Goal: Navigation & Orientation: Understand site structure

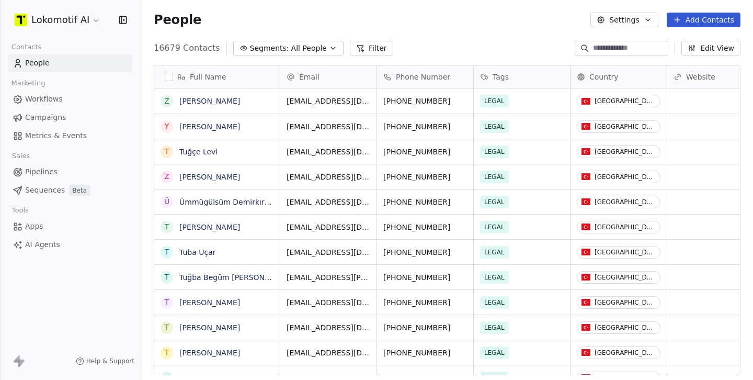
scroll to position [334, 612]
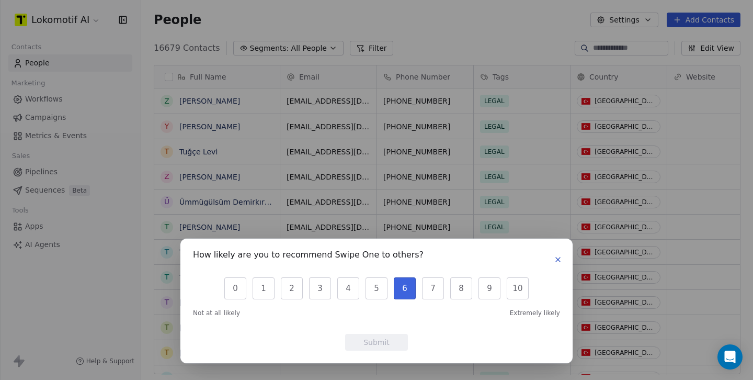
click at [398, 291] on button "6" at bounding box center [405, 288] width 22 height 22
click at [384, 338] on button "Submit" at bounding box center [376, 342] width 63 height 17
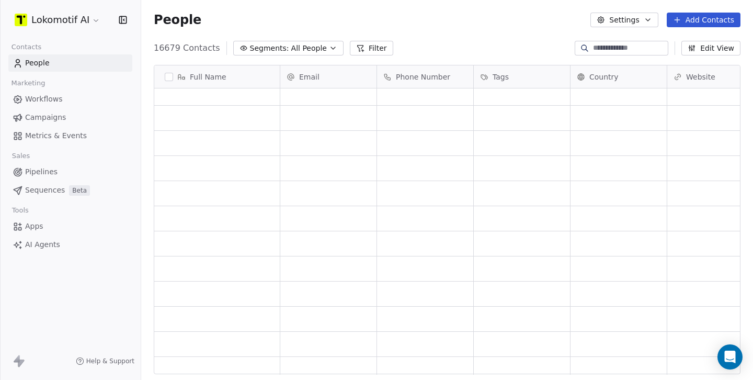
scroll to position [4611, 0]
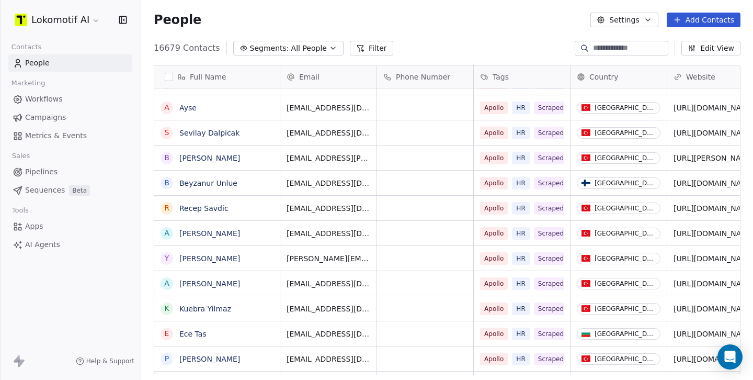
click at [300, 49] on span "All People" at bounding box center [309, 48] width 36 height 11
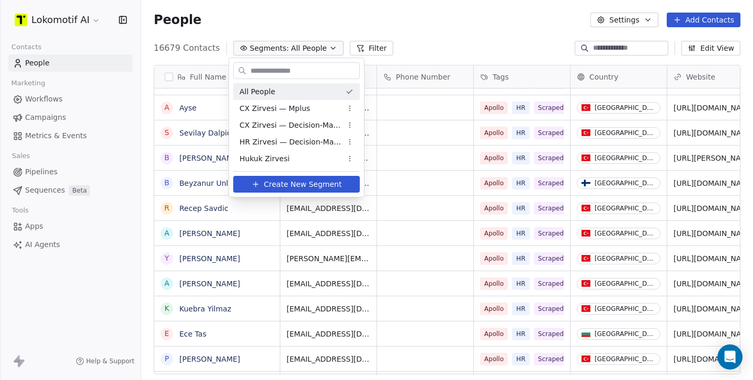
click at [305, 49] on html "Lokomotif AI Contacts People Marketing Workflows Campaigns Metrics & Events Sal…" at bounding box center [376, 190] width 753 height 380
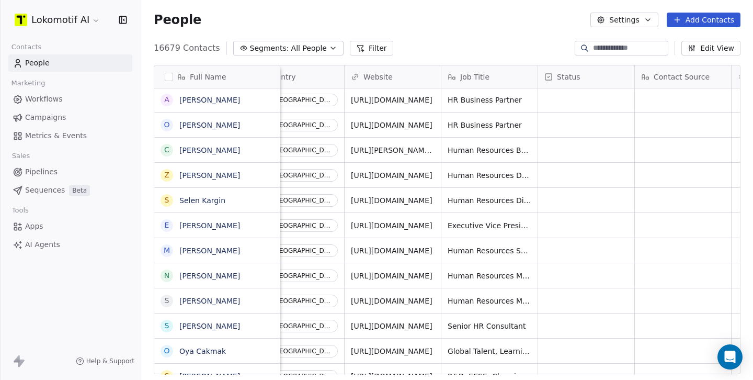
click at [44, 241] on span "AI Agents" at bounding box center [42, 244] width 35 height 11
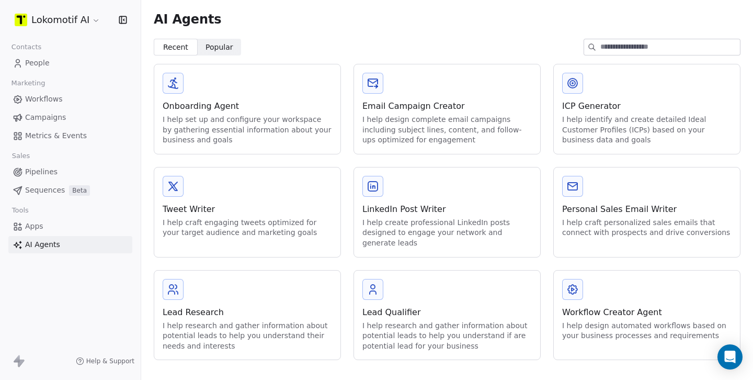
click at [385, 283] on div "Lead Qualifier I help research and gather information about potential leads to …" at bounding box center [447, 315] width 186 height 89
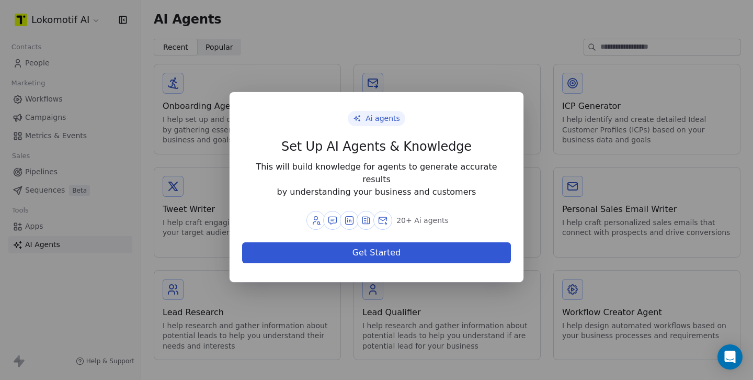
click at [444, 246] on button "Get Started" at bounding box center [376, 252] width 269 height 21
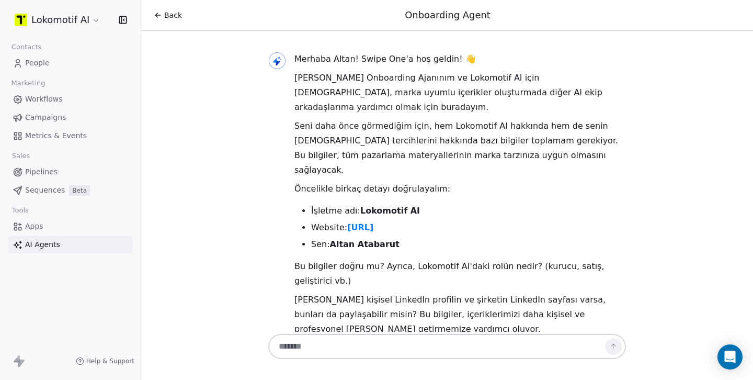
click at [380, 339] on textarea at bounding box center [437, 346] width 328 height 20
type textarea "**********"
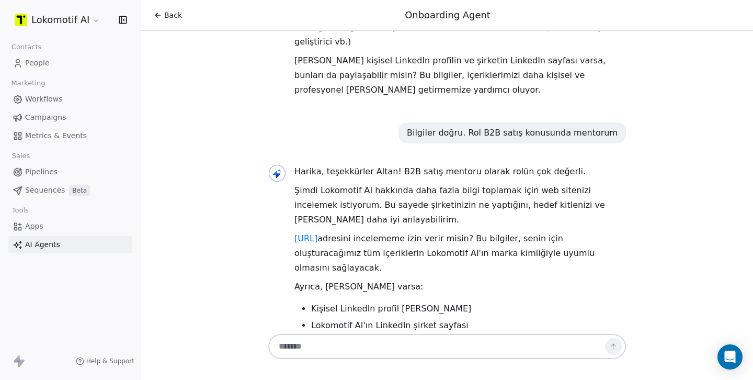
scroll to position [254, 0]
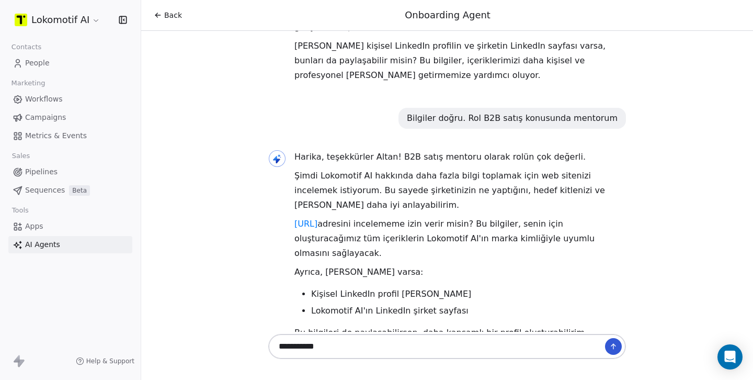
paste textarea "**********"
type textarea "**********"
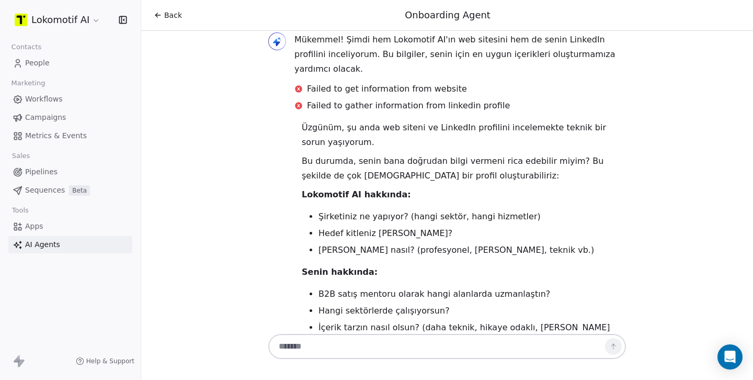
scroll to position [658, 0]
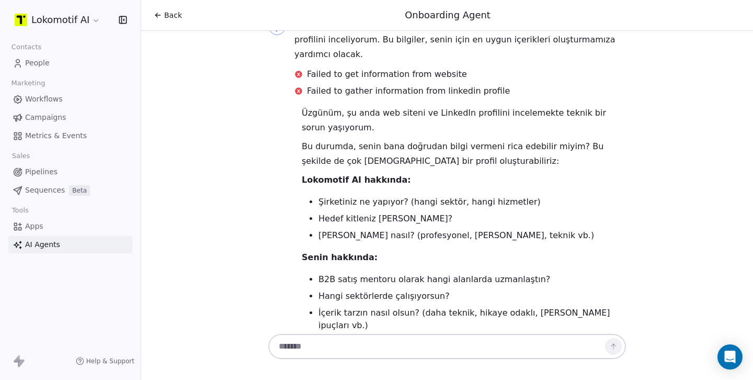
paste textarea "**********"
type textarea "**********"
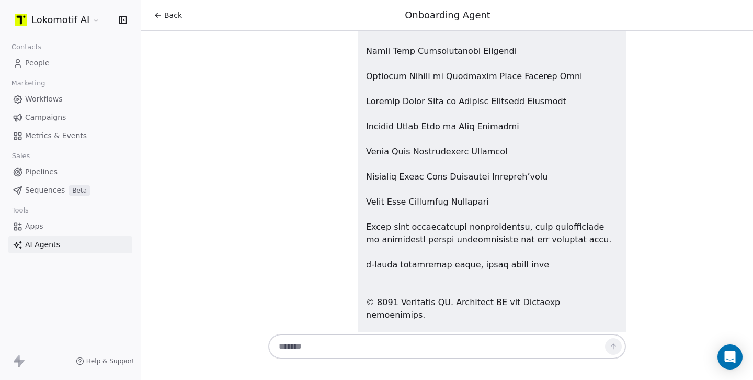
scroll to position [6503, 0]
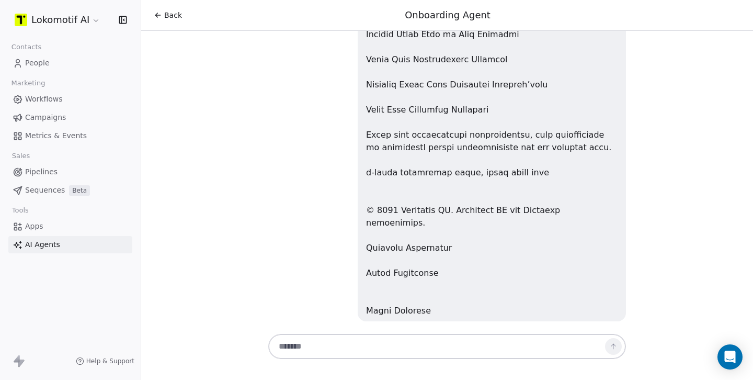
click at [41, 62] on span "People" at bounding box center [37, 63] width 25 height 11
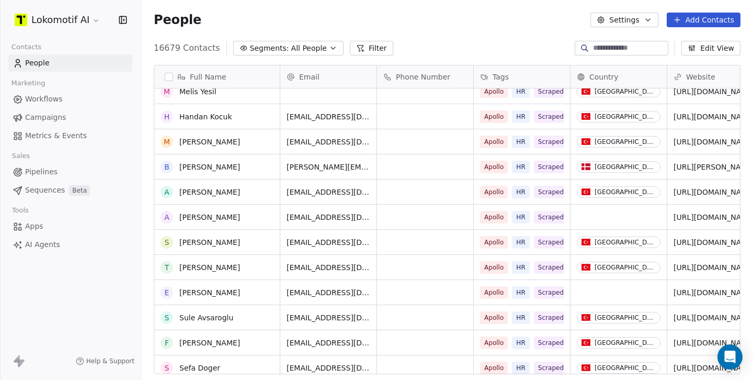
scroll to position [46038, 0]
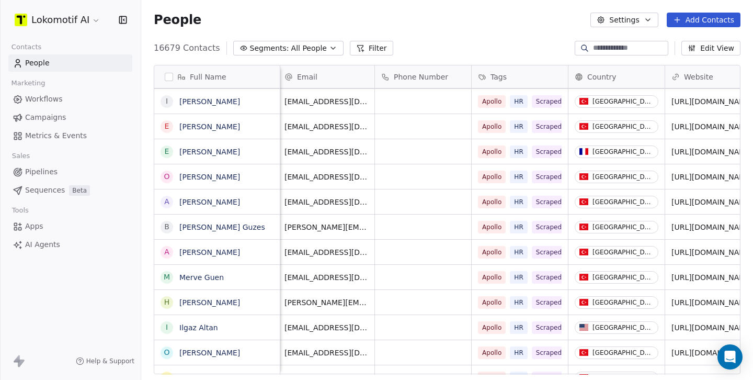
click at [642, 23] on button "Settings" at bounding box center [624, 20] width 67 height 15
click at [627, 93] on span "Export" at bounding box center [630, 92] width 24 height 11
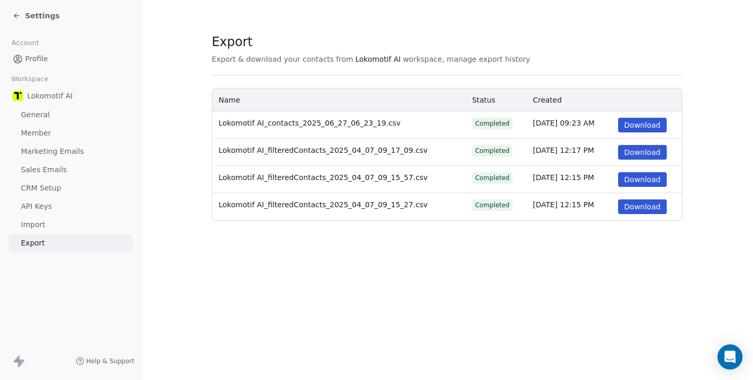
click at [41, 59] on span "Profile" at bounding box center [36, 58] width 23 height 11
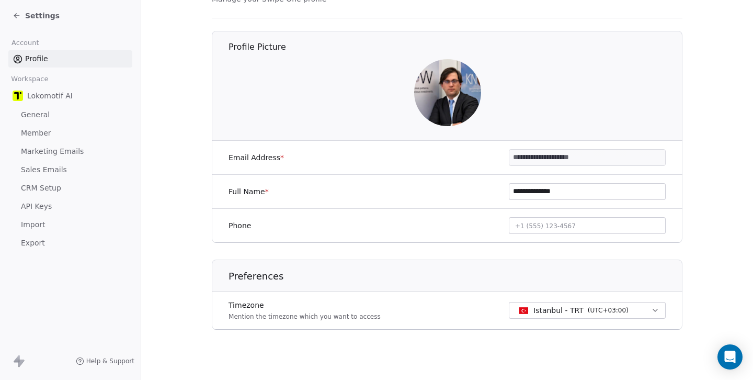
click at [599, 226] on button "+1 (555) 123-4567" at bounding box center [587, 225] width 157 height 17
type input "**********"
click at [434, 288] on html "**********" at bounding box center [376, 190] width 753 height 380
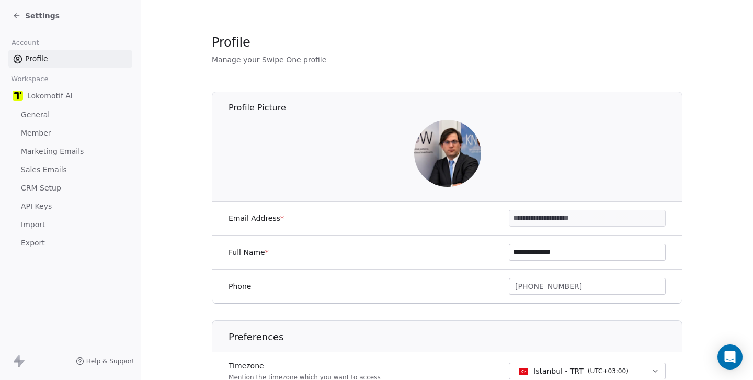
click at [63, 91] on span "Lokomotif AI" at bounding box center [50, 96] width 46 height 10
click at [56, 96] on span "Lokomotif AI" at bounding box center [50, 96] width 46 height 10
click at [36, 115] on span "General" at bounding box center [35, 114] width 29 height 11
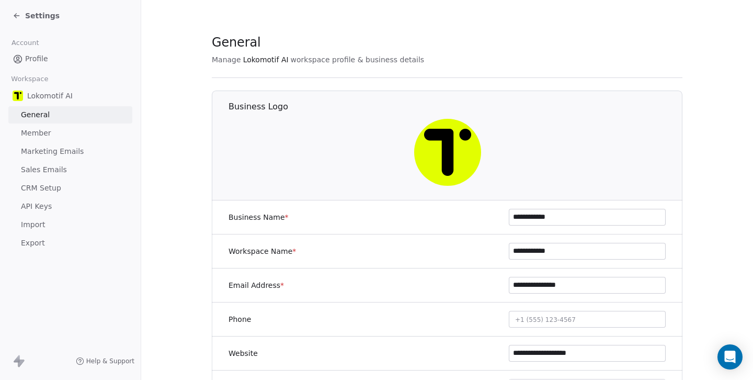
click at [39, 61] on span "Profile" at bounding box center [36, 58] width 23 height 11
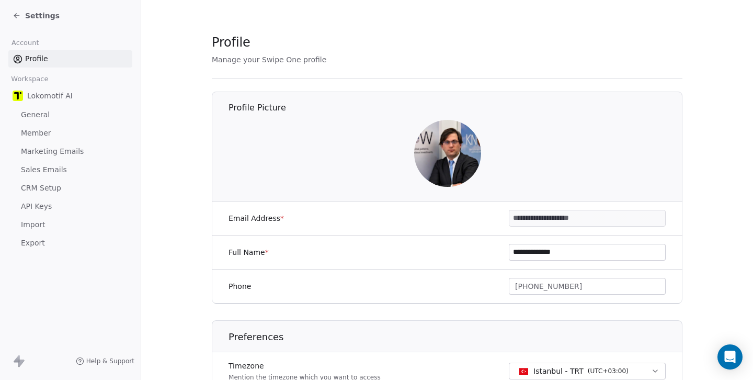
click at [36, 116] on span "General" at bounding box center [35, 114] width 29 height 11
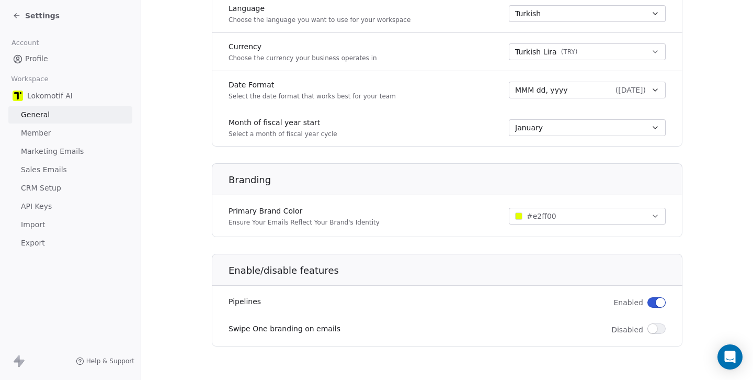
click at [71, 128] on link "Member" at bounding box center [70, 133] width 124 height 17
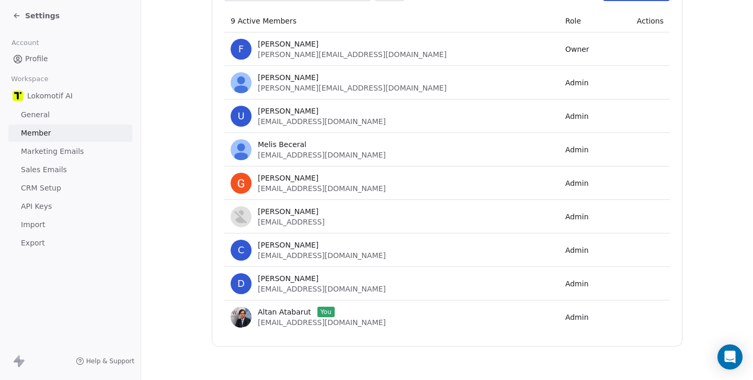
click at [48, 151] on span "Marketing Emails" at bounding box center [52, 151] width 63 height 11
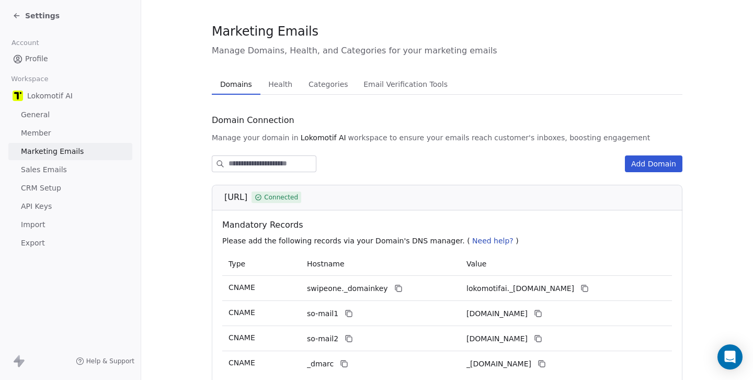
scroll to position [133, 0]
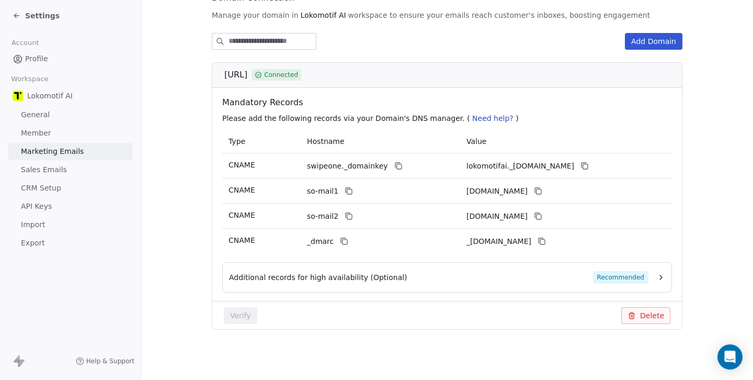
click at [58, 167] on span "Sales Emails" at bounding box center [44, 169] width 46 height 11
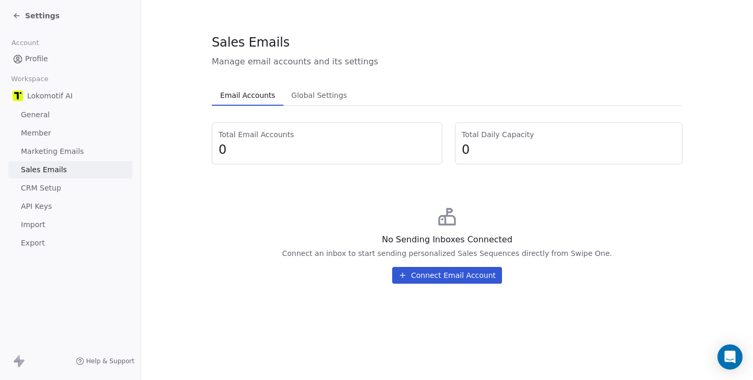
click at [43, 188] on span "CRM Setup" at bounding box center [41, 188] width 40 height 11
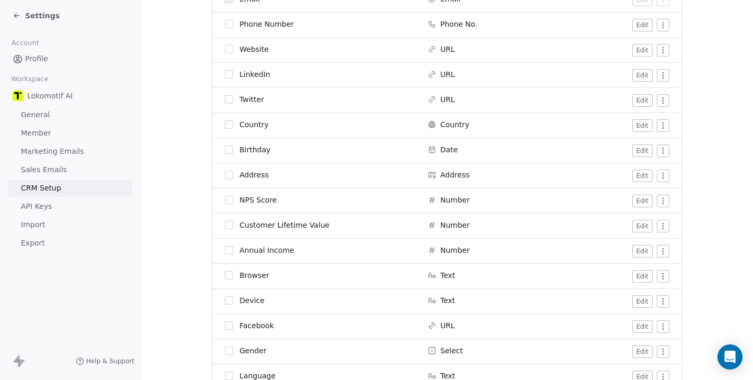
scroll to position [295, 0]
click at [44, 211] on span "API Keys" at bounding box center [36, 206] width 31 height 11
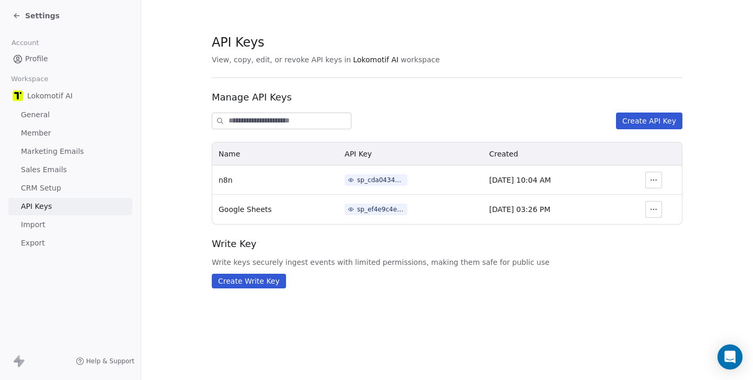
click at [33, 224] on span "Import" at bounding box center [33, 224] width 24 height 11
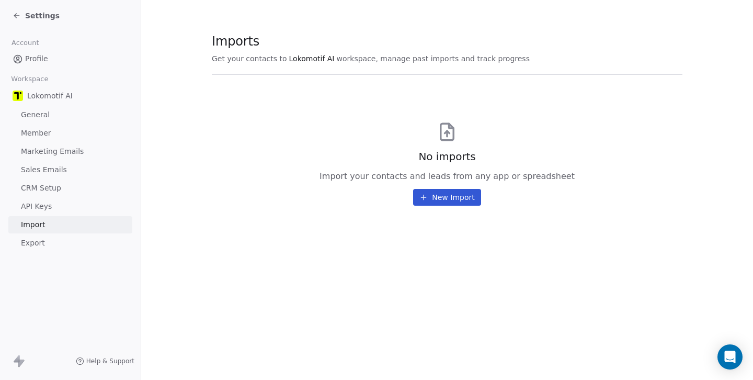
click at [36, 243] on span "Export" at bounding box center [33, 243] width 24 height 11
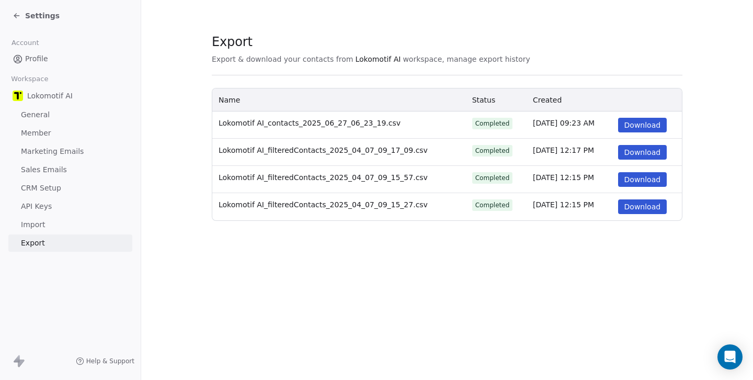
click at [13, 16] on icon at bounding box center [17, 16] width 8 height 8
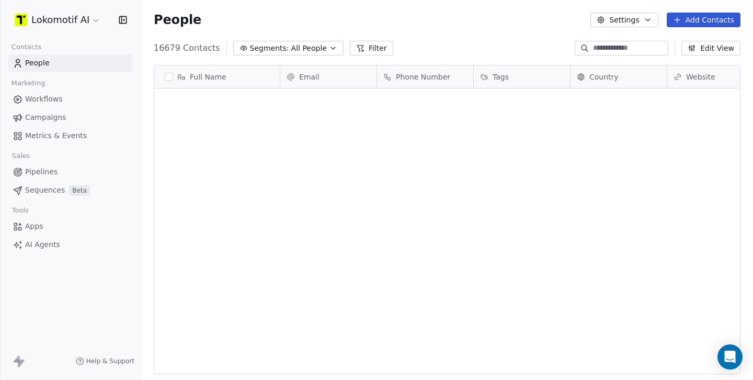
scroll to position [334, 612]
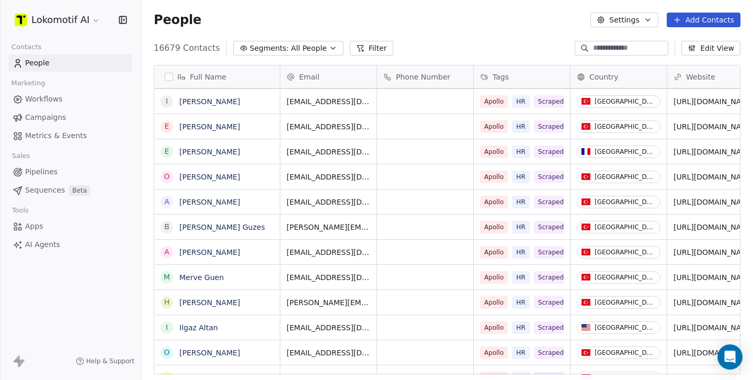
click at [362, 50] on button "Filter" at bounding box center [371, 48] width 43 height 15
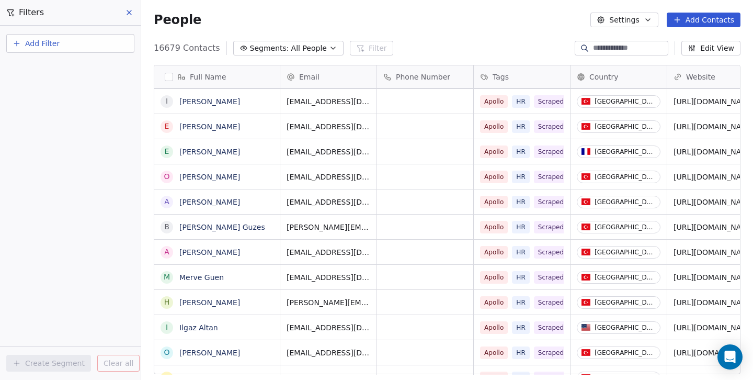
click at [56, 50] on button "Add Filter" at bounding box center [70, 43] width 128 height 19
click at [67, 91] on div "Contact activity" at bounding box center [70, 84] width 119 height 17
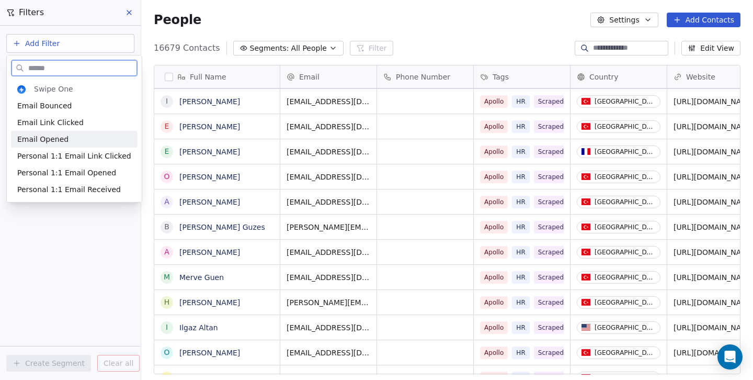
click at [53, 138] on span "Email Opened" at bounding box center [42, 139] width 51 height 10
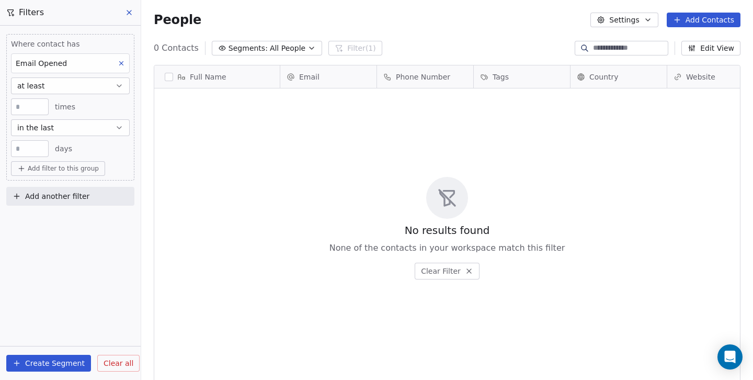
click at [121, 361] on span "Clear all" at bounding box center [119, 363] width 30 height 11
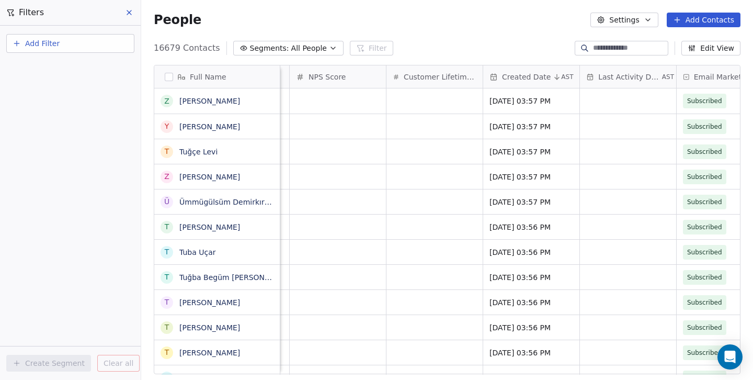
scroll to position [0, 920]
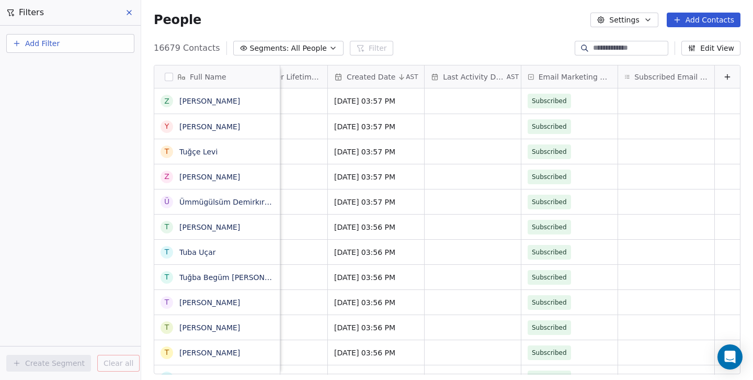
click at [675, 77] on span "Subscribed Email Categories" at bounding box center [672, 77] width 74 height 10
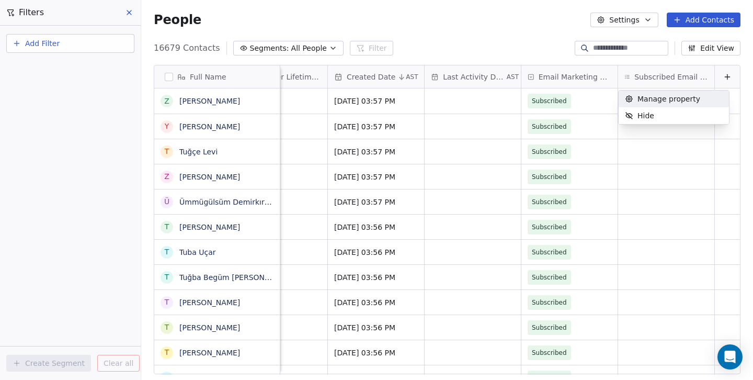
click at [675, 77] on html "Lokomotif AI Contacts People Marketing Workflows Campaigns Metrics & Events Sal…" at bounding box center [376, 190] width 753 height 380
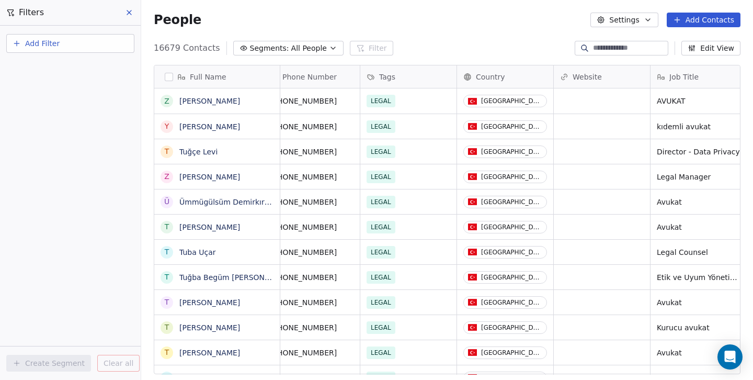
scroll to position [0, 0]
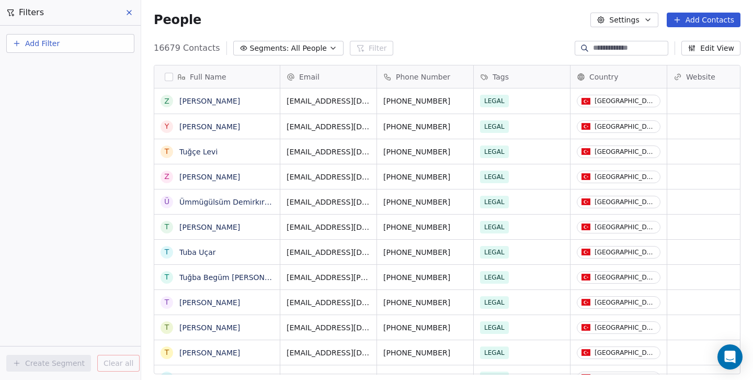
click at [79, 333] on div "Add Filter Create Segment Clear all" at bounding box center [70, 203] width 141 height 354
click at [130, 10] on icon at bounding box center [129, 12] width 8 height 8
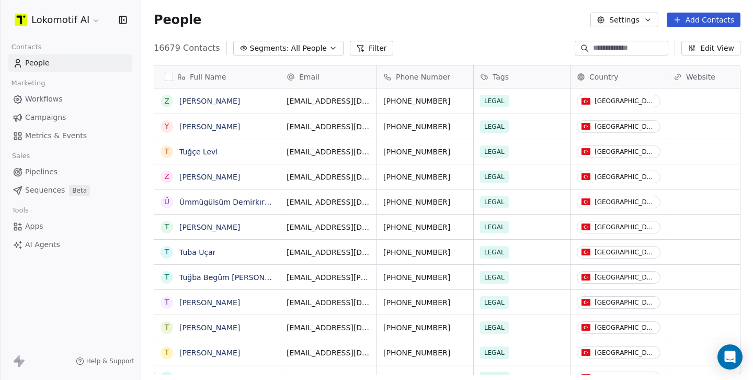
click at [48, 245] on span "AI Agents" at bounding box center [42, 244] width 35 height 11
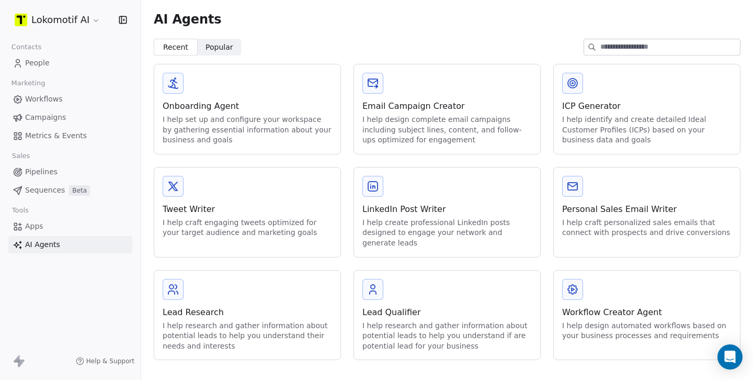
click at [44, 226] on link "Apps" at bounding box center [70, 226] width 124 height 17
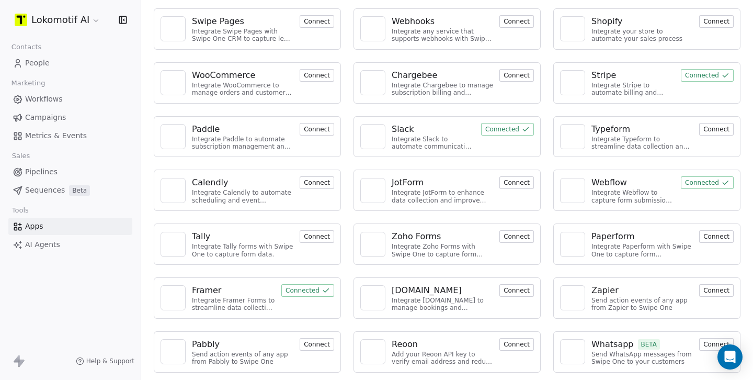
scroll to position [57, 0]
click at [66, 249] on link "AI Agents" at bounding box center [70, 244] width 124 height 17
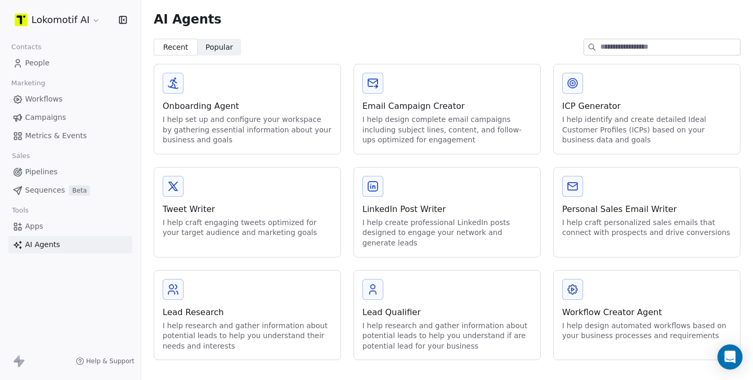
click at [224, 51] on span "Popular" at bounding box center [220, 47] width 28 height 11
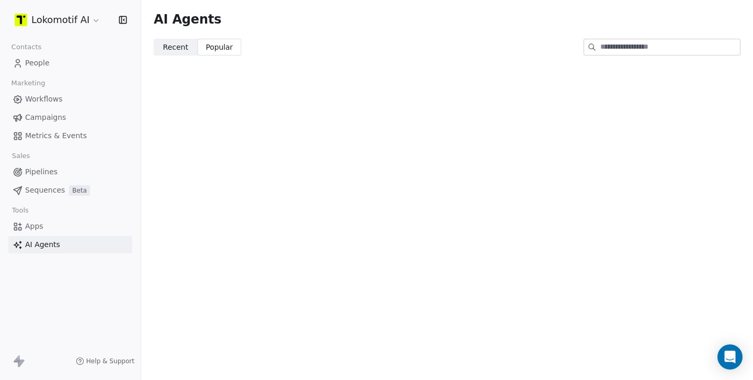
click at [163, 48] on span "Recent" at bounding box center [175, 47] width 25 height 11
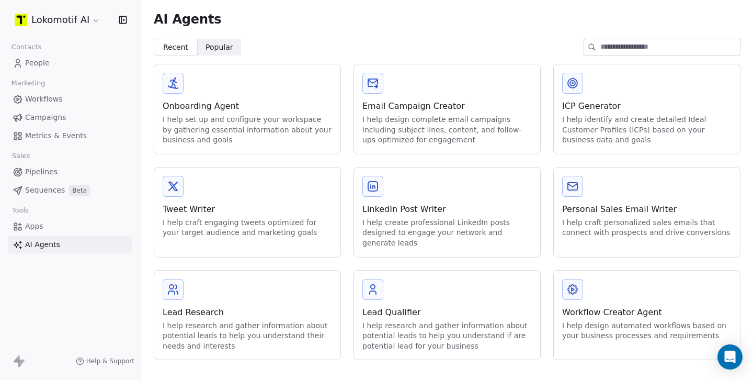
click at [293, 80] on div "Onboarding Agent I help set up and configure your workspace by gathering essent…" at bounding box center [247, 108] width 186 height 89
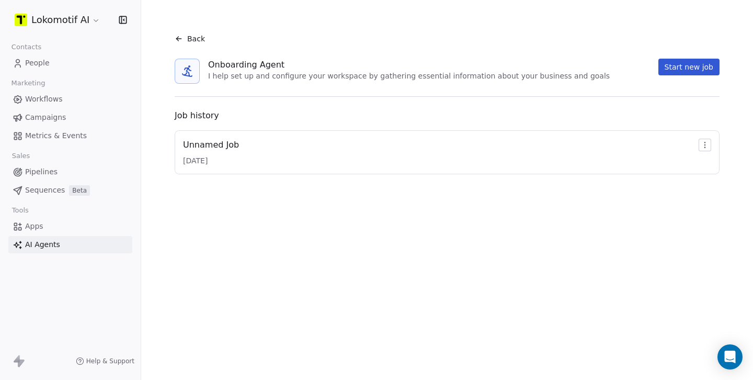
click at [249, 149] on div "Unnamed Job [DATE]" at bounding box center [447, 152] width 528 height 27
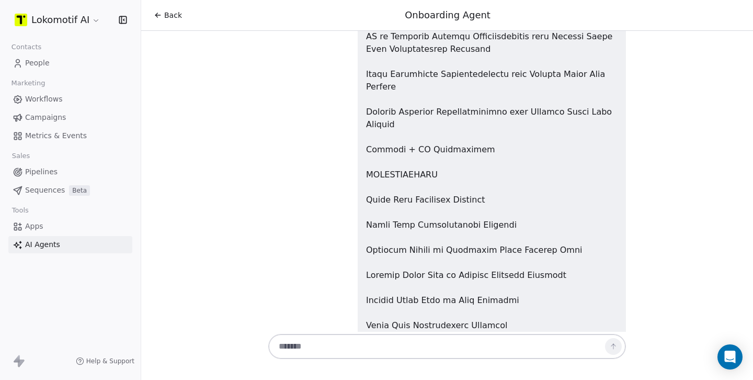
scroll to position [6503, 0]
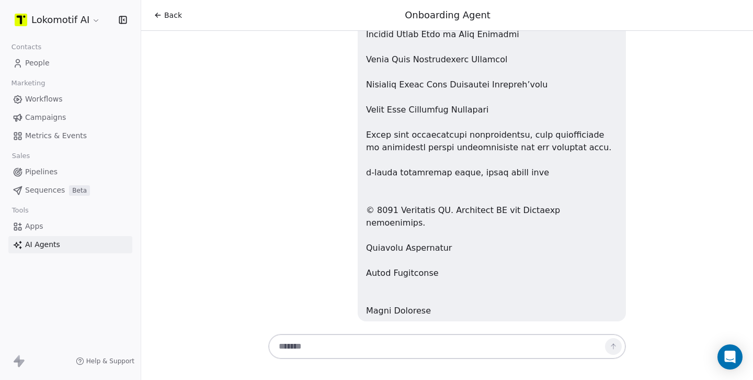
click at [38, 226] on span "Apps" at bounding box center [34, 226] width 18 height 11
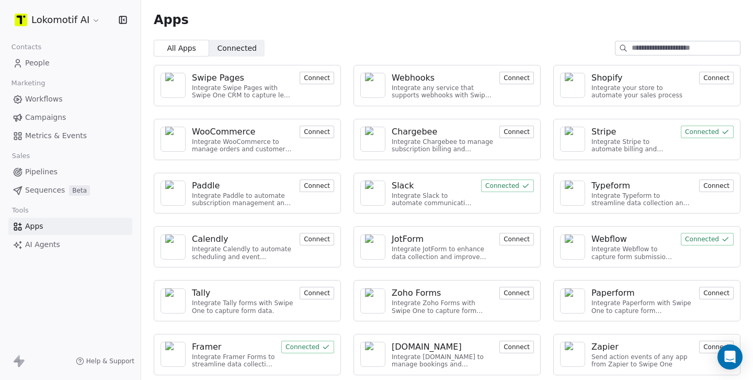
click at [48, 194] on span "Sequences" at bounding box center [45, 190] width 40 height 11
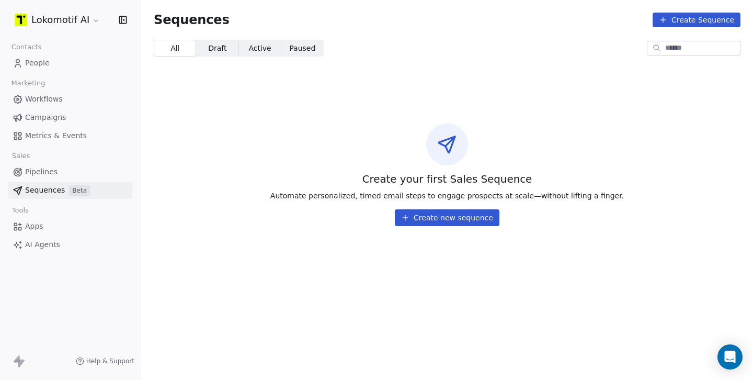
click at [55, 175] on span "Pipelines" at bounding box center [41, 171] width 32 height 11
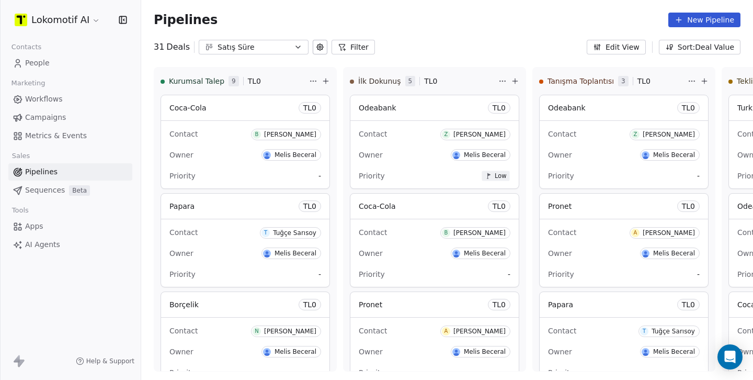
click at [269, 48] on div "Satış Süre" at bounding box center [254, 47] width 72 height 11
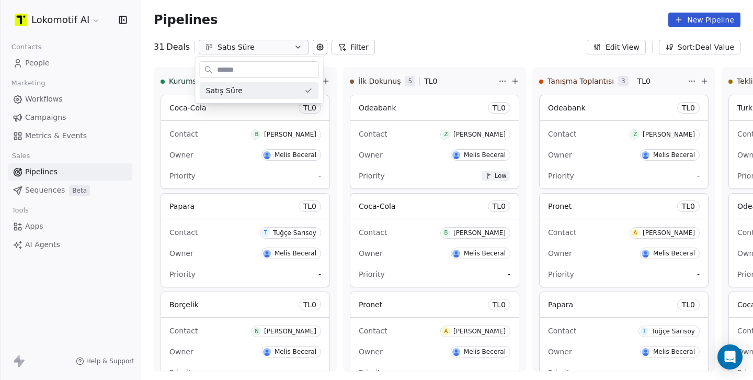
click at [269, 48] on html "Lokomotif AI Contacts People Marketing Workflows Campaigns Metrics & Events Sal…" at bounding box center [376, 190] width 753 height 380
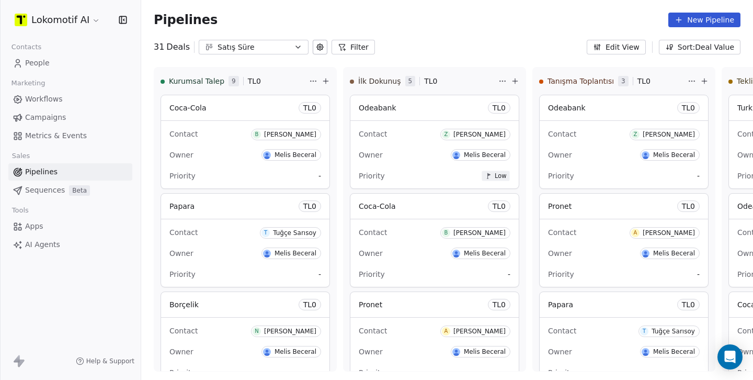
click at [295, 48] on icon "button" at bounding box center [298, 47] width 8 height 8
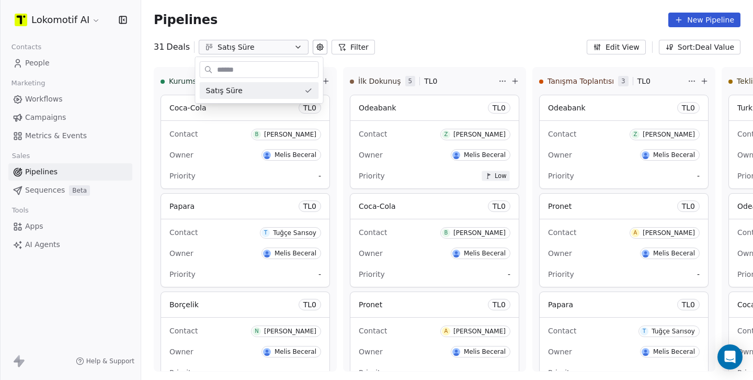
click at [295, 48] on html "Lokomotif AI Contacts People Marketing Workflows Campaigns Metrics & Events Sal…" at bounding box center [376, 190] width 753 height 380
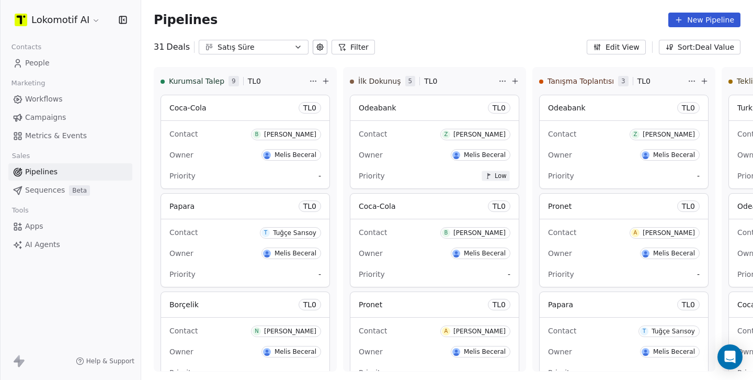
click at [313, 49] on button at bounding box center [320, 47] width 15 height 15
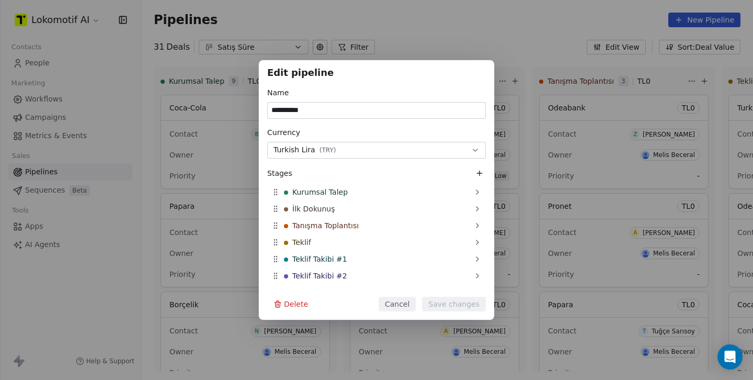
click at [311, 49] on div "**********" at bounding box center [376, 190] width 753 height 380
click at [403, 41] on div "**********" at bounding box center [376, 190] width 753 height 380
drag, startPoint x: 408, startPoint y: 301, endPoint x: 405, endPoint y: 295, distance: 7.5
click at [408, 301] on button "Cancel" at bounding box center [397, 304] width 37 height 15
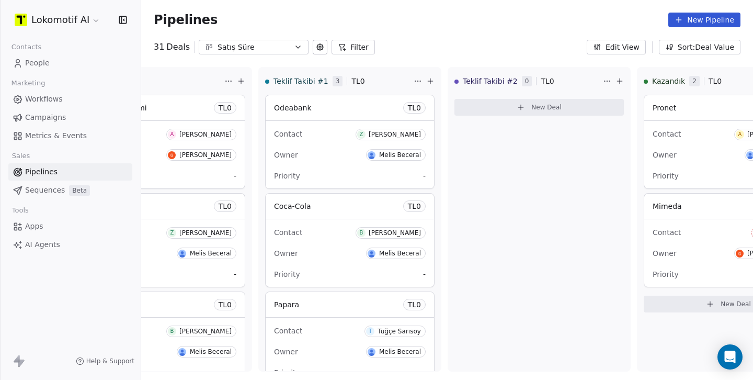
scroll to position [0, 661]
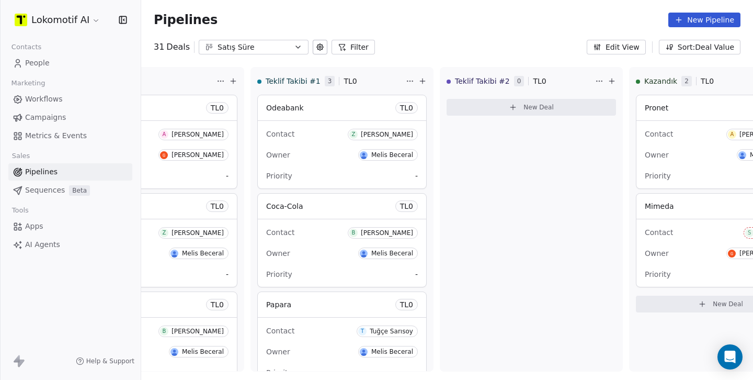
click at [602, 47] on icon "button" at bounding box center [597, 47] width 8 height 8
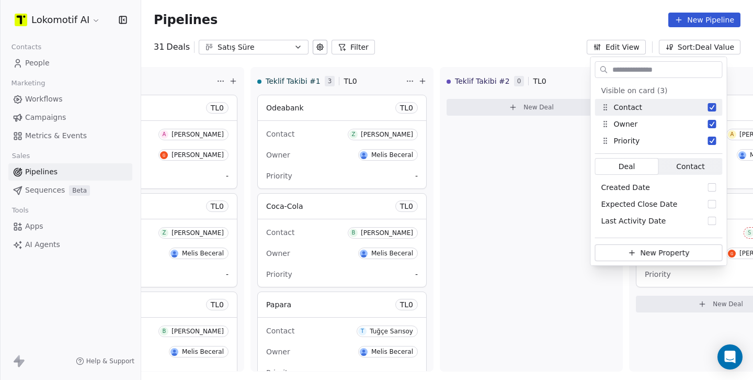
drag, startPoint x: 534, startPoint y: 27, endPoint x: 508, endPoint y: 35, distance: 27.3
click at [534, 27] on div "Pipelines New Pipeline" at bounding box center [447, 20] width 587 height 15
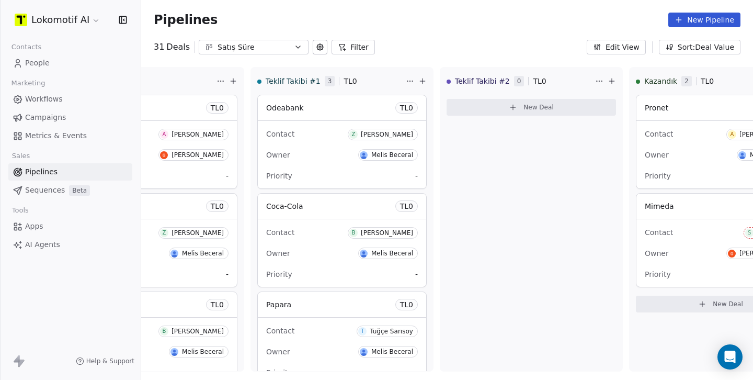
click at [43, 141] on link "Metrics & Events" at bounding box center [70, 135] width 124 height 17
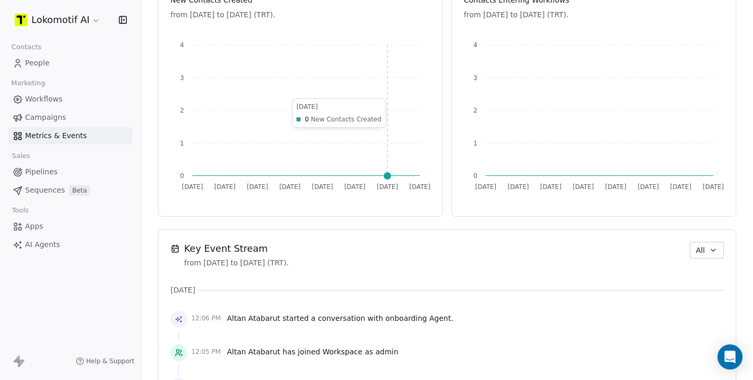
scroll to position [556, 0]
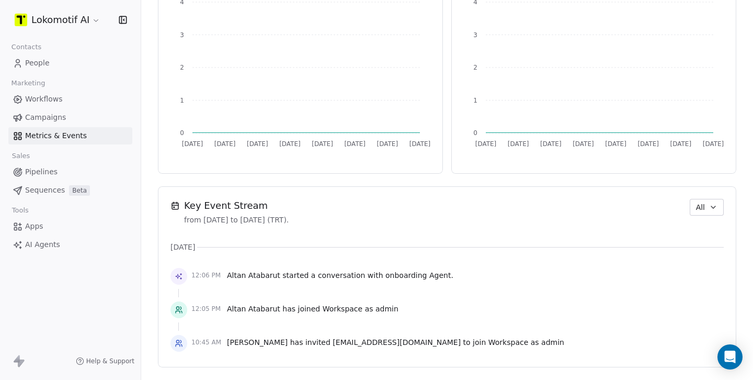
click at [61, 120] on span "Campaigns" at bounding box center [45, 117] width 41 height 11
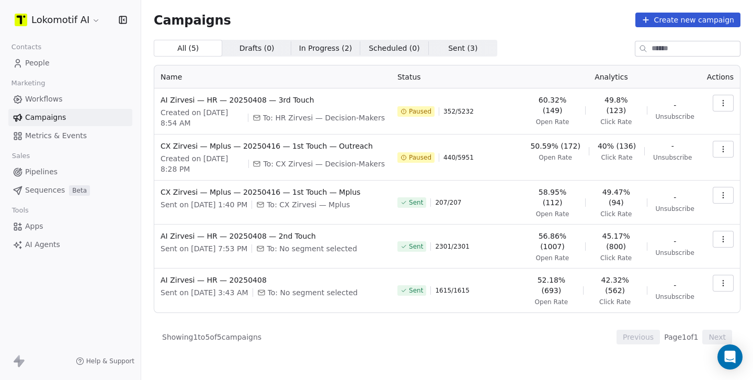
click at [52, 100] on span "Workflows" at bounding box center [44, 99] width 38 height 11
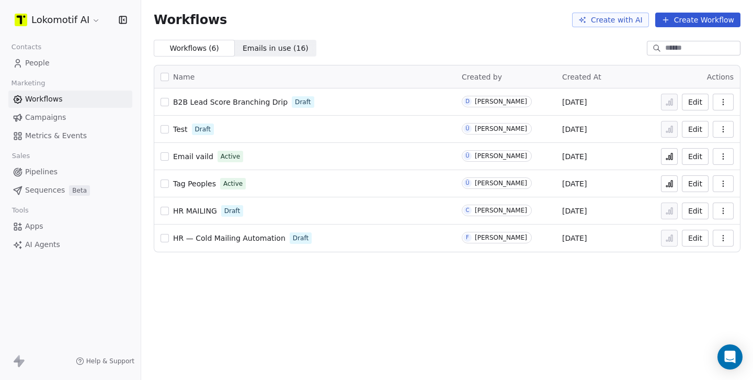
click at [59, 119] on span "Campaigns" at bounding box center [45, 117] width 41 height 11
